Goal: Submit feedback/report problem

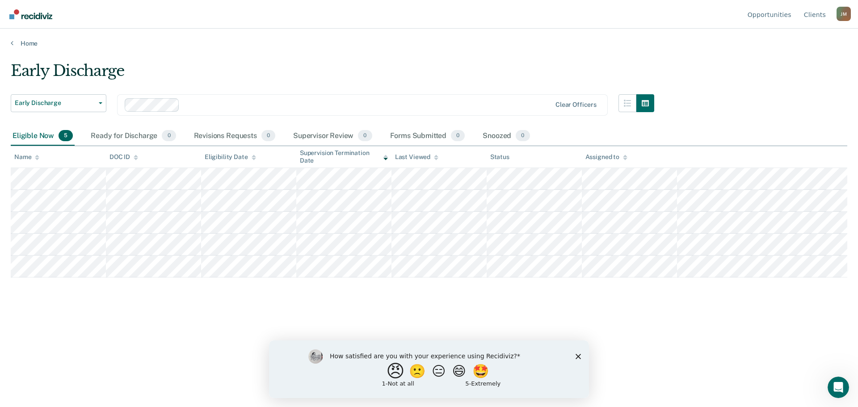
click at [390, 371] on button "😠" at bounding box center [396, 371] width 21 height 18
click at [473, 382] on input "Enter text..." at bounding box center [421, 377] width 183 height 18
type input "whats the point of this? i know my caseload, i know who should be eligible for …"
click at [516, 383] on button "Submit your response" at bounding box center [519, 377] width 13 height 18
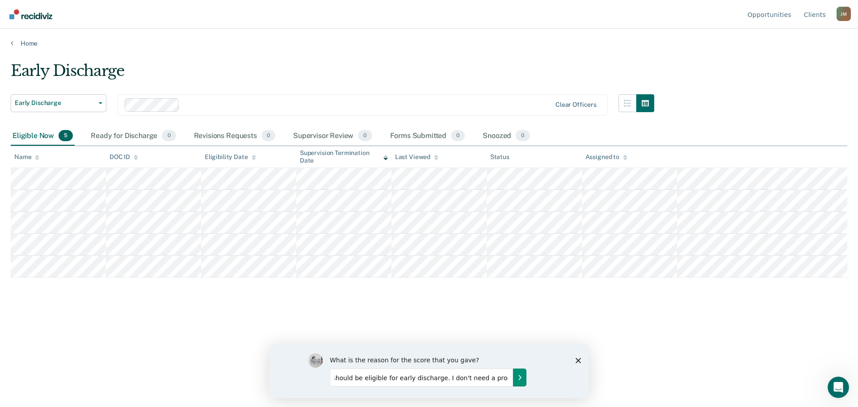
scroll to position [0, 0]
